Goal: Task Accomplishment & Management: Complete application form

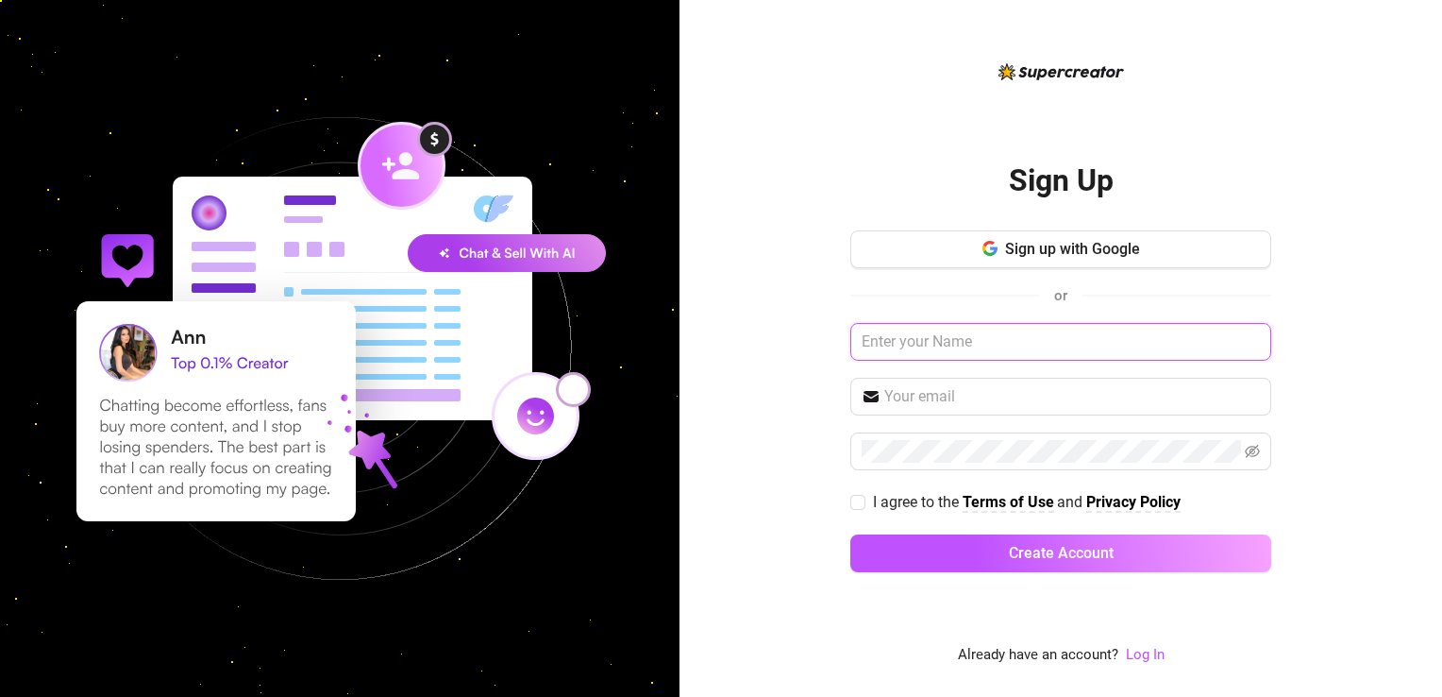
click at [1032, 340] on input "text" at bounding box center [1060, 342] width 421 height 38
type input "[PERSON_NAME]"
click at [1027, 397] on input "text" at bounding box center [1072, 396] width 376 height 23
type input "[EMAIL_ADDRESS][DOMAIN_NAME]"
click at [1012, 462] on span at bounding box center [1060, 451] width 421 height 38
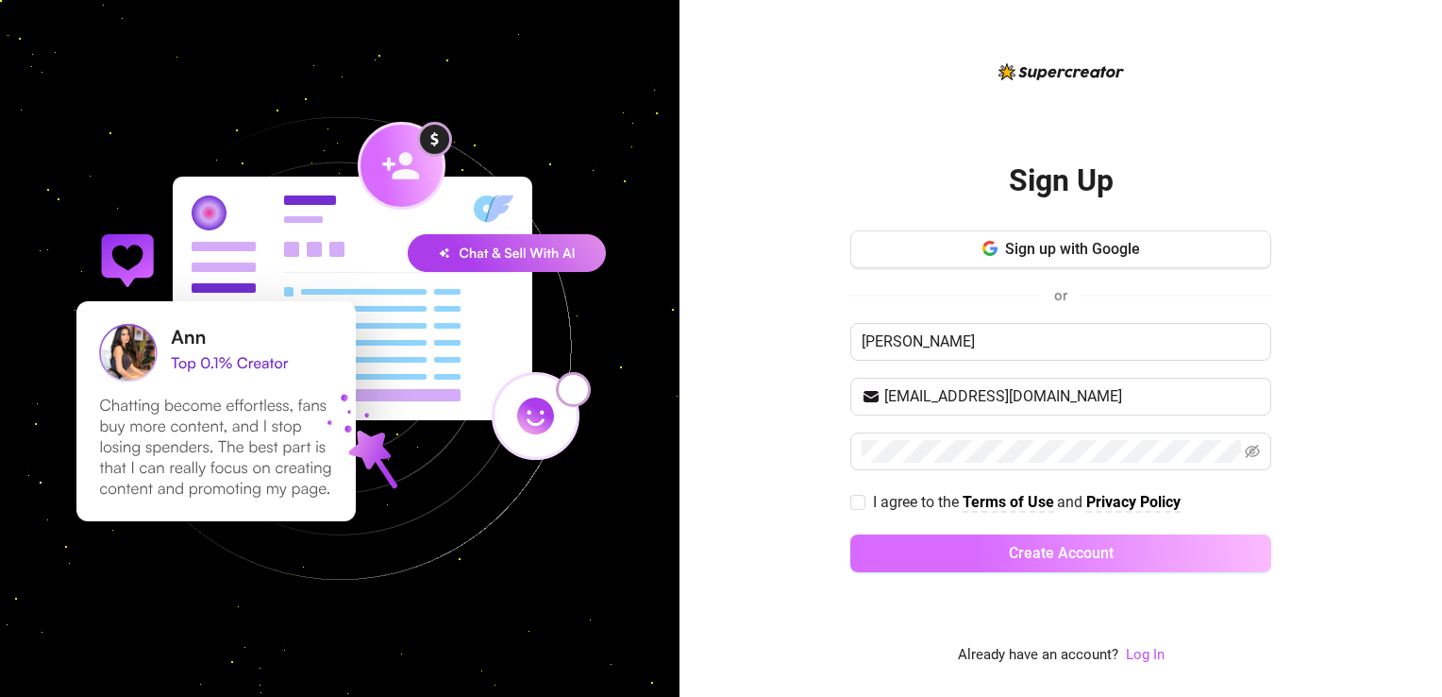
click at [1108, 551] on span "Create Account" at bounding box center [1061, 553] width 105 height 18
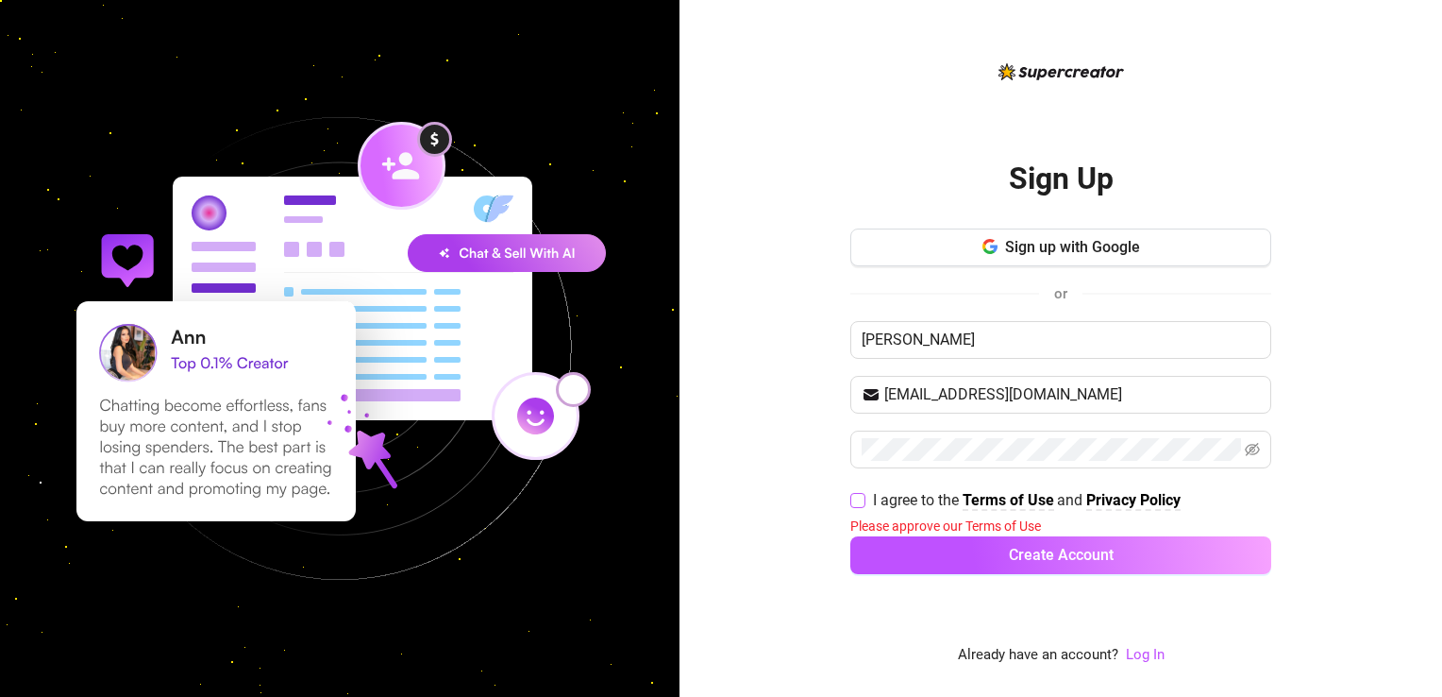
click at [869, 498] on span "I agree to the Terms of Use and Privacy Policy" at bounding box center [1026, 500] width 323 height 24
click at [864, 498] on input "I agree to the Terms of Use and Privacy Policy" at bounding box center [856, 499] width 13 height 13
checkbox input "true"
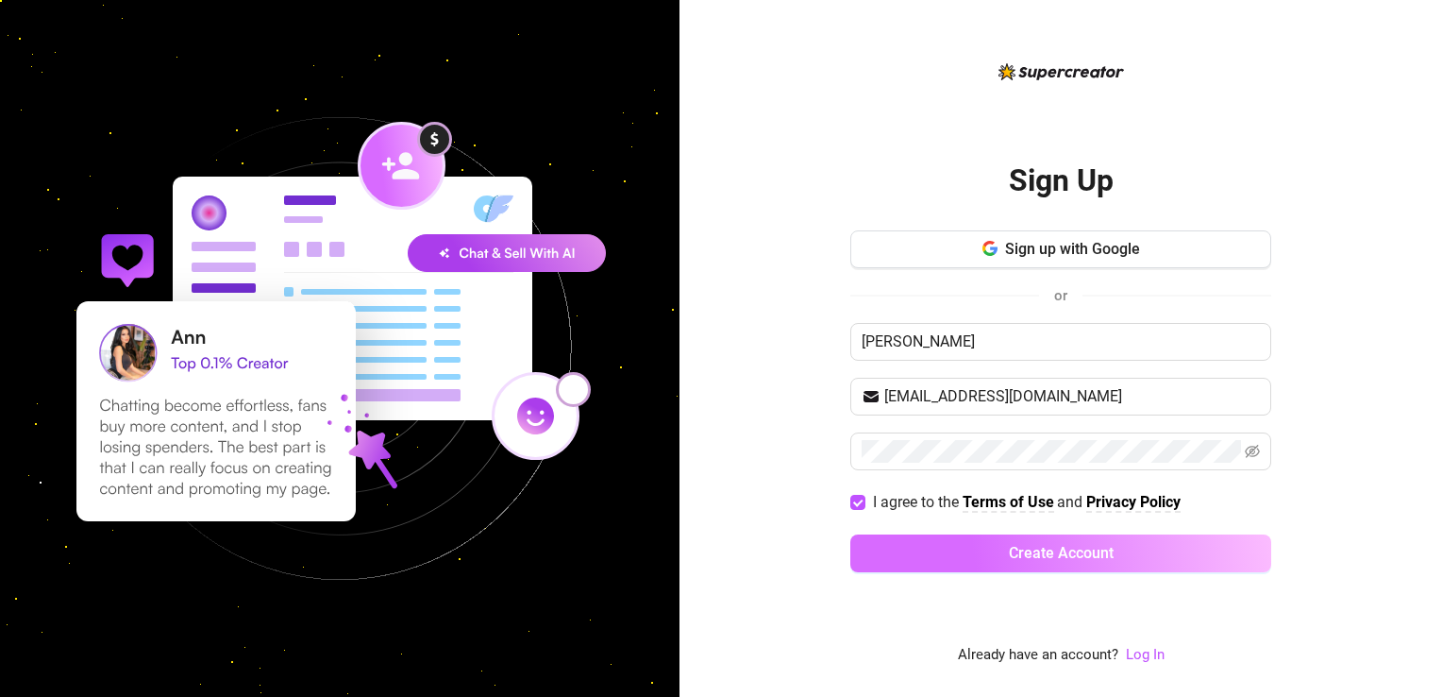
click at [950, 547] on button "Create Account" at bounding box center [1060, 553] width 421 height 38
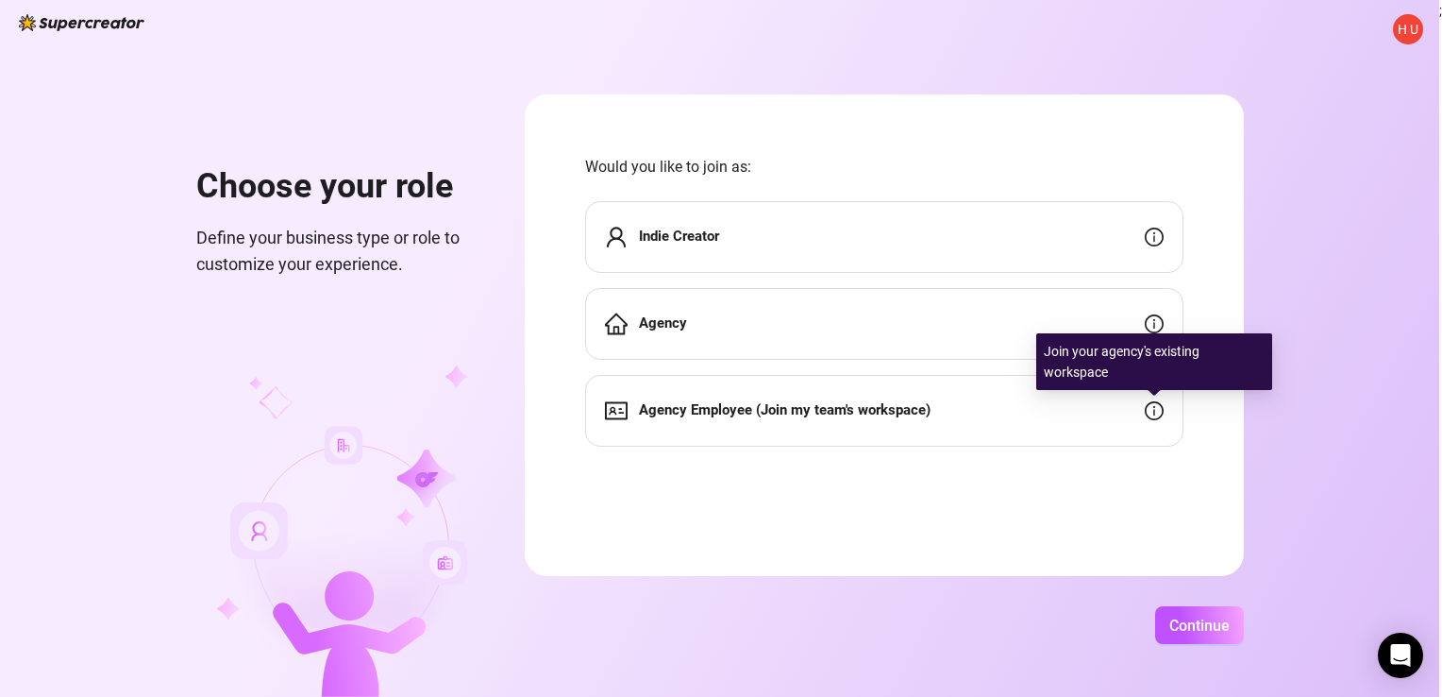
click at [1117, 410] on div "Agency Employee (Join my team's workspace)" at bounding box center [884, 411] width 598 height 72
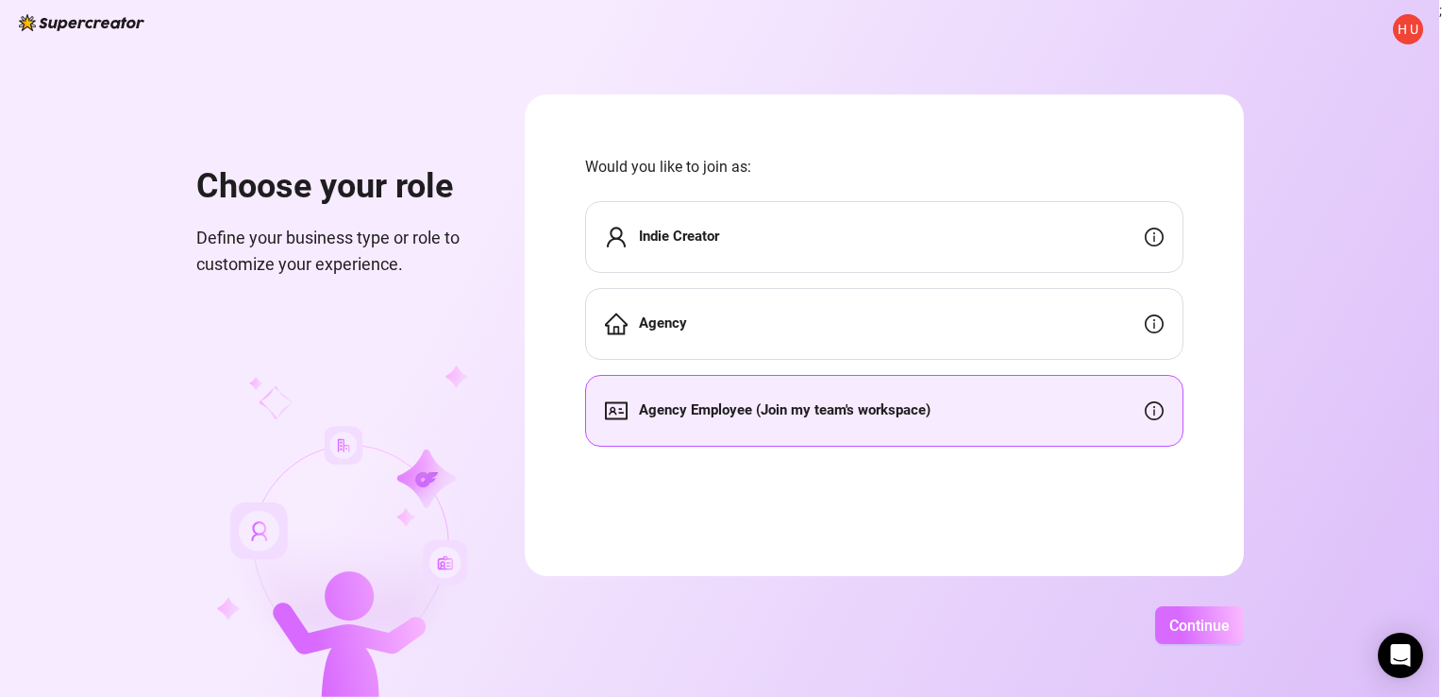
click at [1176, 617] on span "Continue" at bounding box center [1199, 625] width 60 height 18
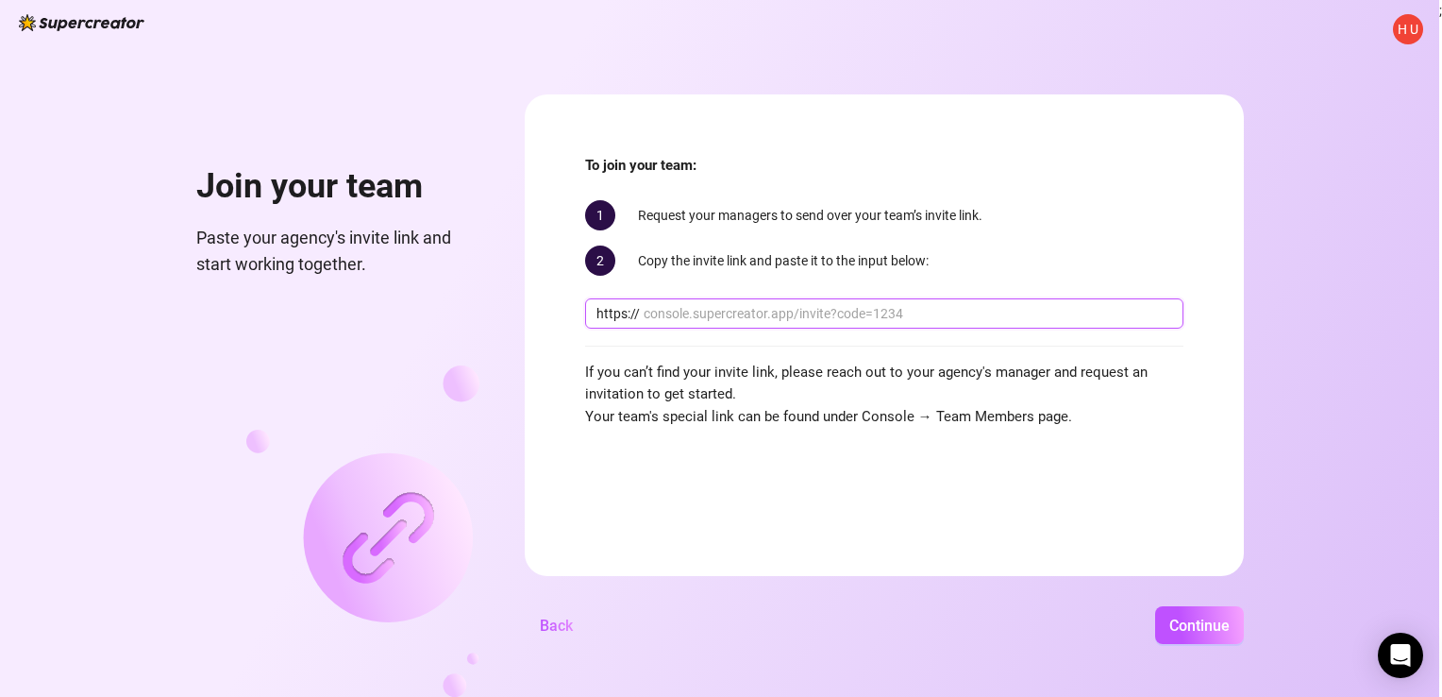
click at [972, 319] on input "text" at bounding box center [908, 313] width 529 height 21
paste input "console.supercreator.app/invite?code=BEgfUDwgsBYOg9lIQyc7v9gMnBh2&workspace=CKM"
type input "console.supercreator.app/invite?code=BEgfUDwgsBYOg9lIQyc7v9gMnBh2&workspace=CKM"
click at [1155, 606] on button "Continue" at bounding box center [1199, 625] width 89 height 38
